Goal: Task Accomplishment & Management: Manage account settings

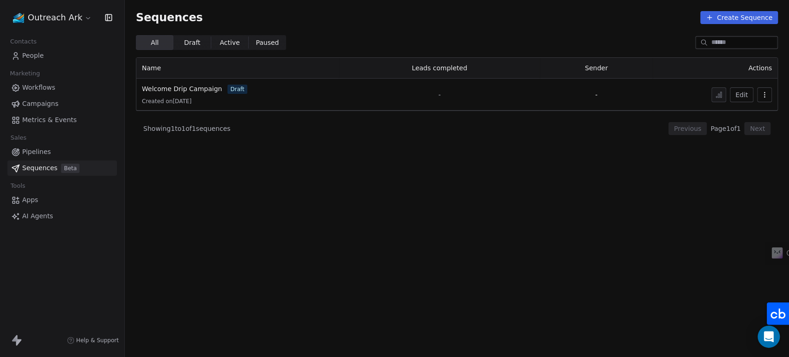
click at [42, 52] on span "People" at bounding box center [33, 56] width 22 height 10
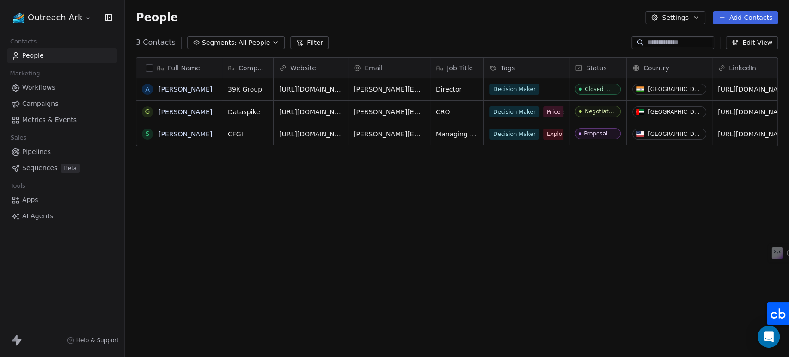
scroll to position [306, 656]
click at [464, 26] on div "People Settings Add Contacts" at bounding box center [457, 17] width 664 height 35
click at [246, 41] on span "All People" at bounding box center [254, 43] width 31 height 10
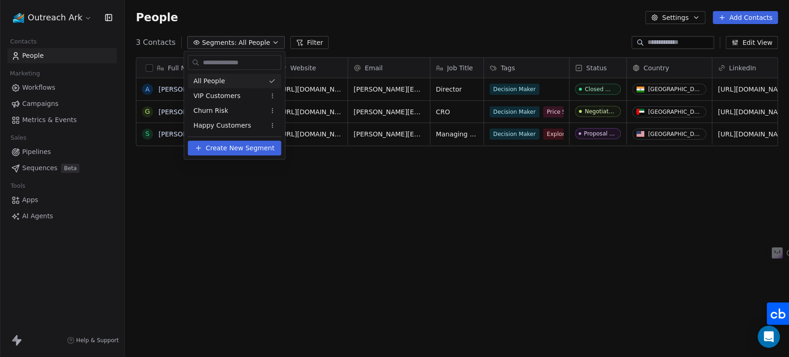
click at [226, 80] on div "All People" at bounding box center [234, 80] width 93 height 15
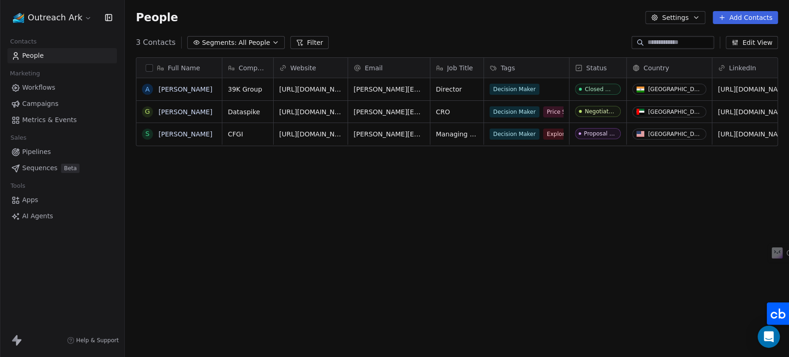
click at [422, 21] on div "People Settings Add Contacts" at bounding box center [457, 17] width 642 height 13
click at [433, 219] on div "Full Name A Abhinav Venkat G George Abramishvili S Sunil Agarwal Company Websit…" at bounding box center [457, 207] width 664 height 314
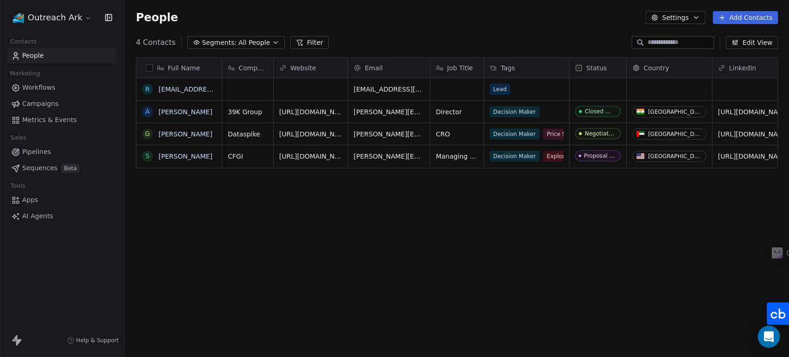
scroll to position [306, 656]
click at [360, 32] on div "People Settings Add Contacts" at bounding box center [457, 17] width 664 height 35
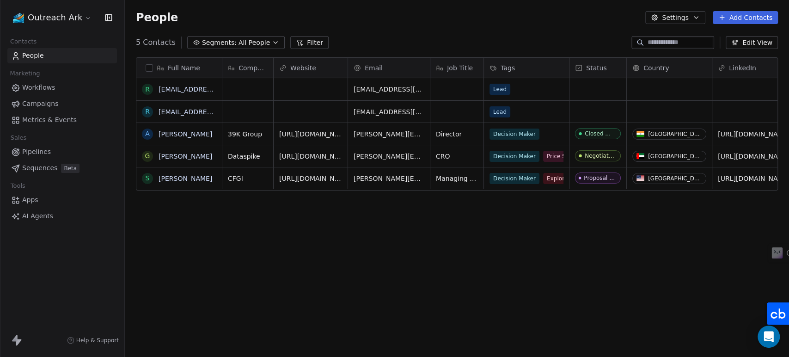
scroll to position [306, 656]
drag, startPoint x: 350, startPoint y: 251, endPoint x: 314, endPoint y: 232, distance: 40.7
click at [351, 251] on div "Full Name r rajeshezio77@gmail.com r rajesh@outreachark.com A Abhinav Venkat G …" at bounding box center [457, 207] width 664 height 314
click at [311, 284] on div "Full Name r rajeshezio77@gmail.com r rajesh@outreachark.com A Abhinav Venkat G …" at bounding box center [457, 207] width 664 height 314
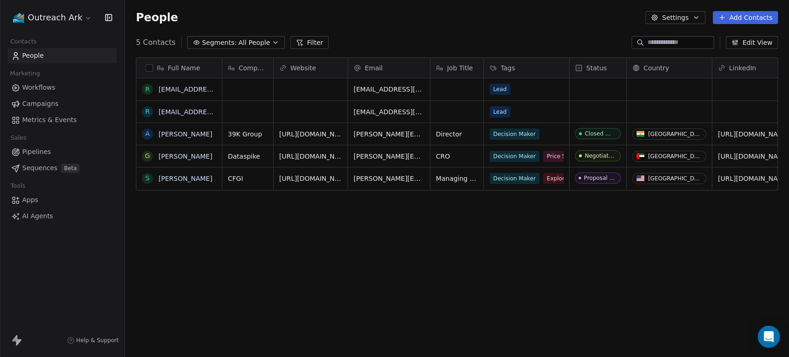
scroll to position [306, 656]
click at [403, 33] on div "People Settings Add Contacts" at bounding box center [457, 17] width 664 height 35
click at [40, 214] on span "AI Agents" at bounding box center [37, 216] width 31 height 10
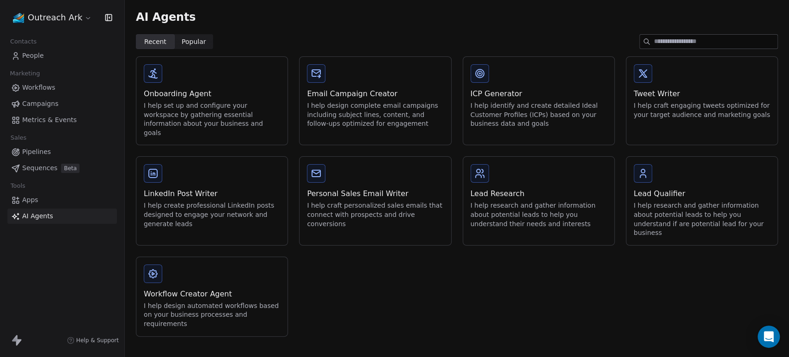
click at [446, 272] on div "Onboarding Agent I help set up and configure your workspace by gathering essent…" at bounding box center [457, 196] width 642 height 280
click at [41, 199] on link "Apps" at bounding box center [62, 199] width 110 height 15
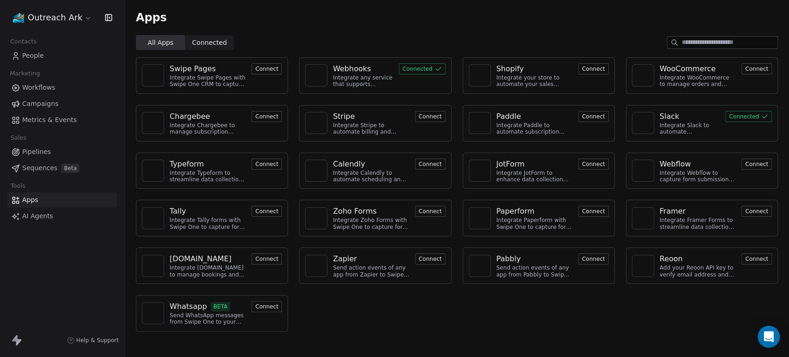
click at [208, 43] on span "Connected" at bounding box center [209, 43] width 35 height 10
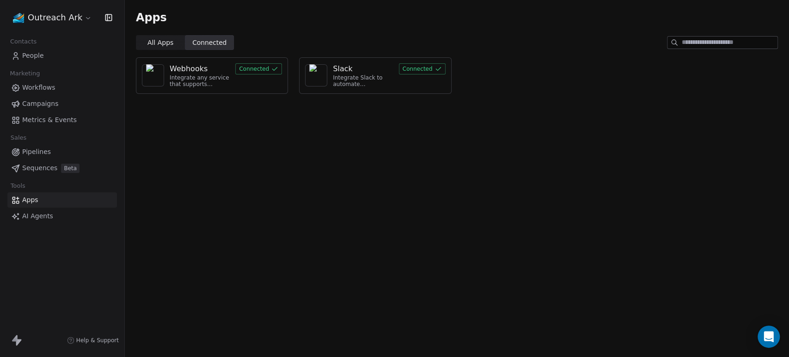
click at [159, 41] on span "All Apps" at bounding box center [160, 43] width 26 height 10
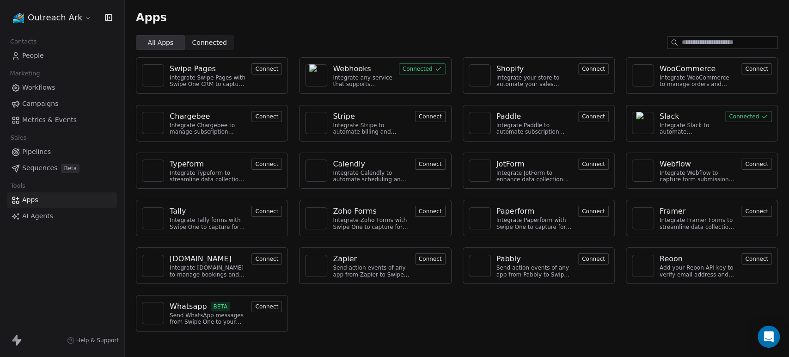
click at [356, 30] on div "Apps" at bounding box center [457, 17] width 664 height 35
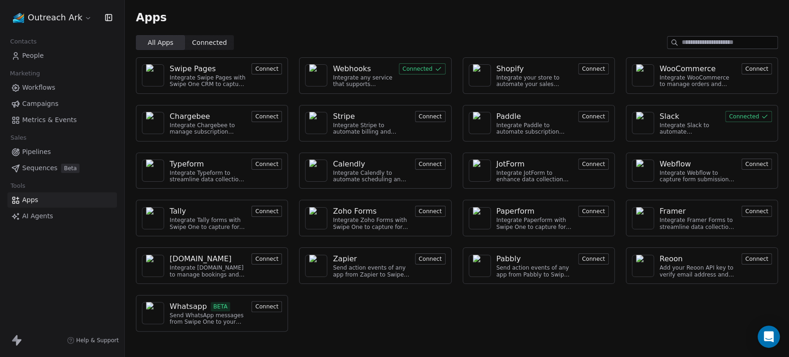
click at [677, 117] on div "Slack" at bounding box center [690, 116] width 60 height 11
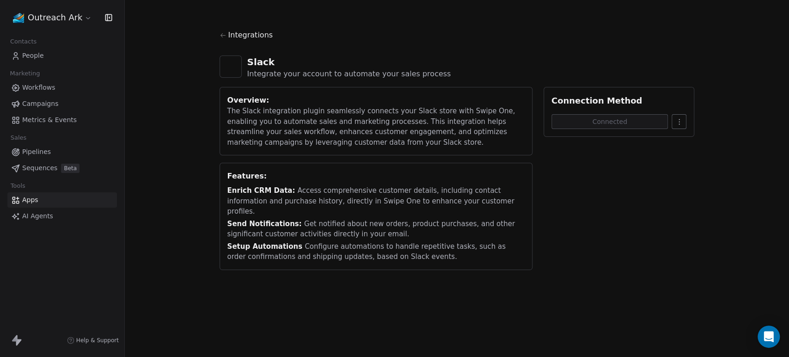
click at [225, 37] on icon at bounding box center [223, 35] width 7 height 7
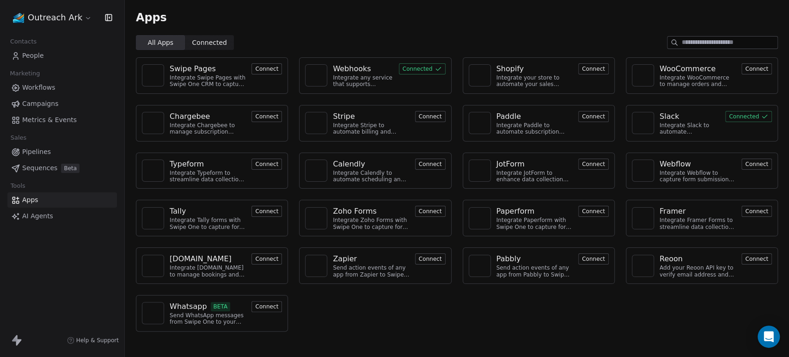
click at [440, 323] on div "Swipe Pages Integrate Swipe Pages with Swipe One CRM to capture lead data. Conn…" at bounding box center [457, 194] width 664 height 289
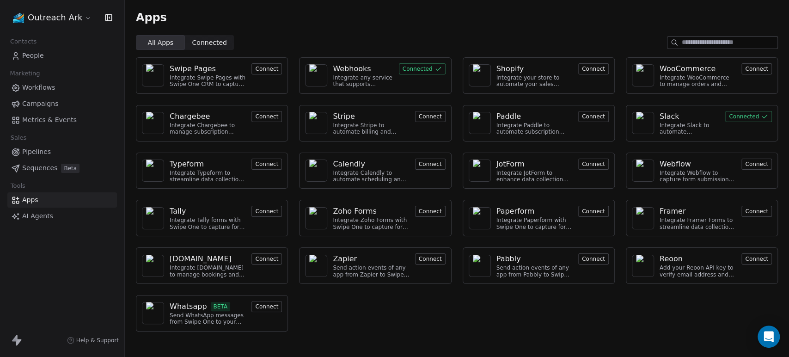
click at [62, 20] on html "Outreach Ark Contacts People Marketing Workflows Campaigns Metrics & Events Sal…" at bounding box center [394, 178] width 789 height 357
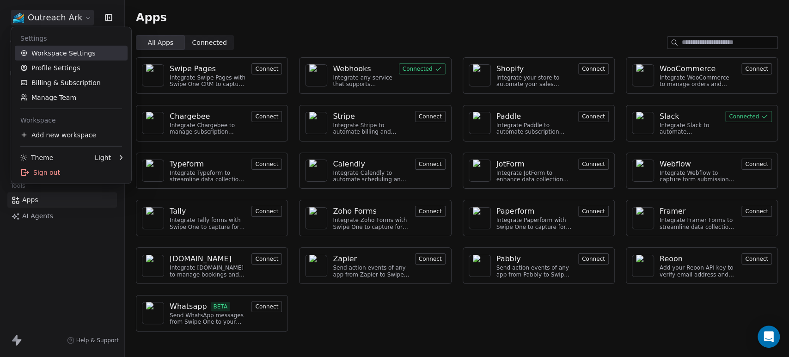
click at [67, 53] on link "Workspace Settings" at bounding box center [71, 53] width 113 height 15
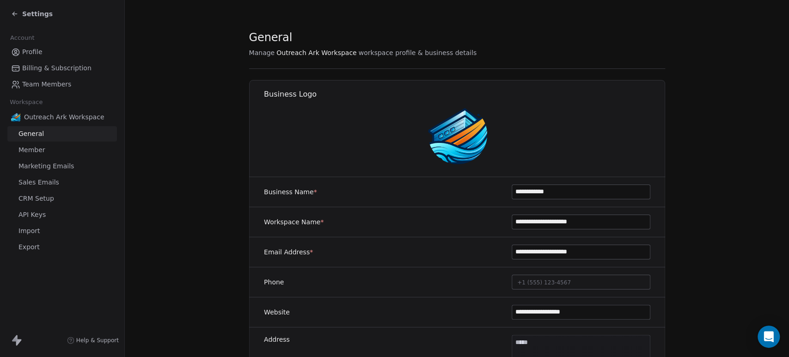
click at [37, 213] on span "API Keys" at bounding box center [31, 215] width 27 height 10
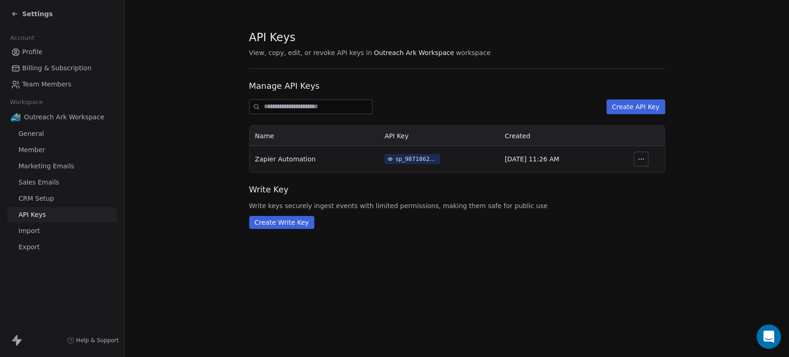
click at [759, 340] on div "Open Intercom Messenger" at bounding box center [769, 337] width 24 height 24
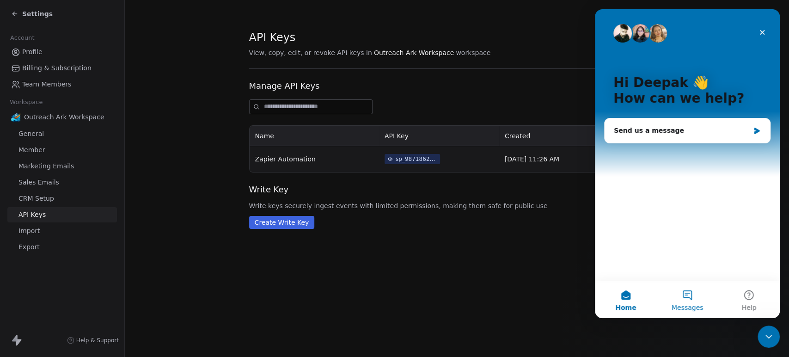
click at [676, 298] on button "Messages" at bounding box center [686, 299] width 61 height 37
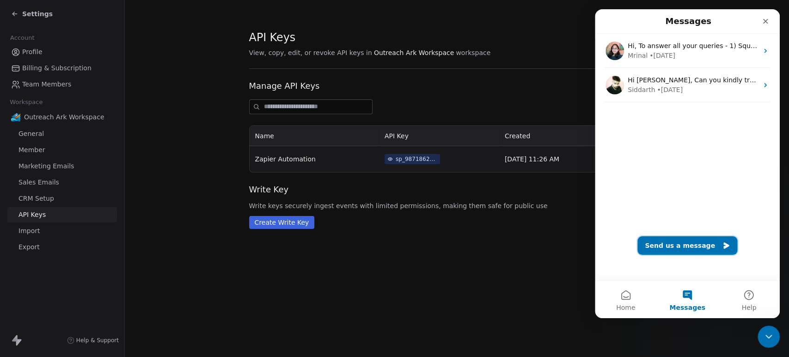
click at [681, 247] on button "Send us a message" at bounding box center [687, 245] width 100 height 18
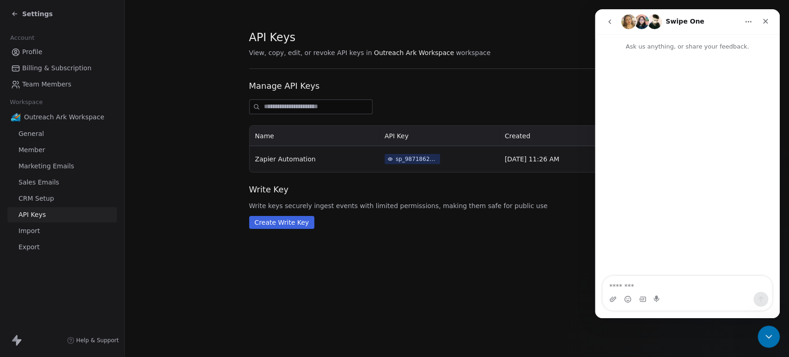
click at [667, 283] on textarea "Message…" at bounding box center [687, 284] width 169 height 16
click at [767, 335] on icon "Close Intercom Messenger" at bounding box center [767, 335] width 11 height 11
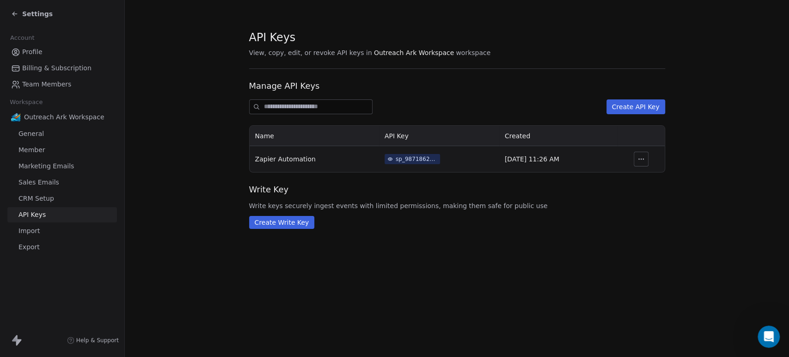
click at [584, 297] on div "API Keys View, copy, edit, or revoke API keys in Outreach Ark Workspace workspa…" at bounding box center [457, 178] width 664 height 357
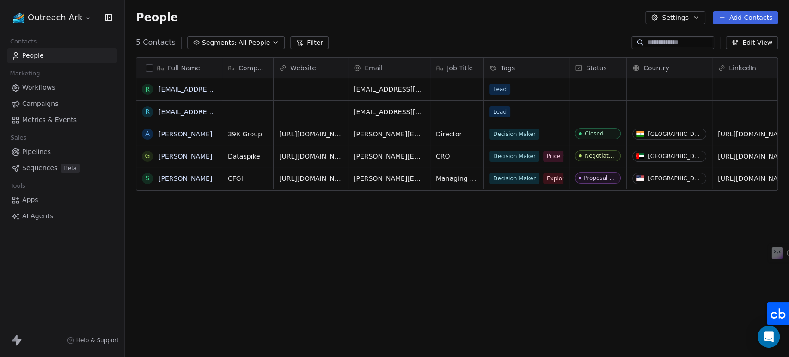
scroll to position [306, 656]
